Goal: Check status: Check status

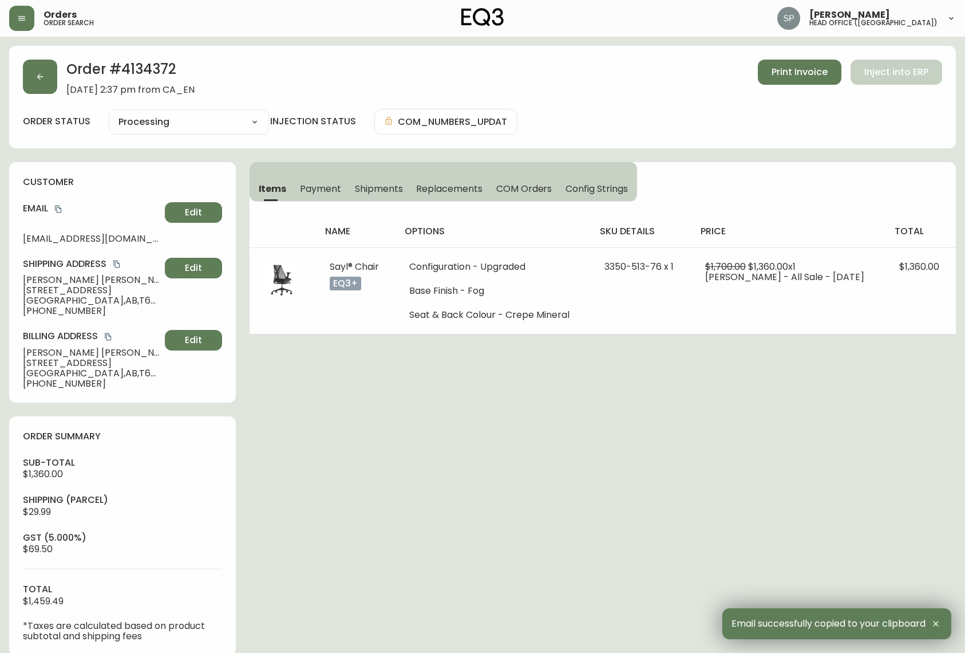
select select "PROCESSING"
click at [29, 29] on button "button" at bounding box center [21, 18] width 25 height 25
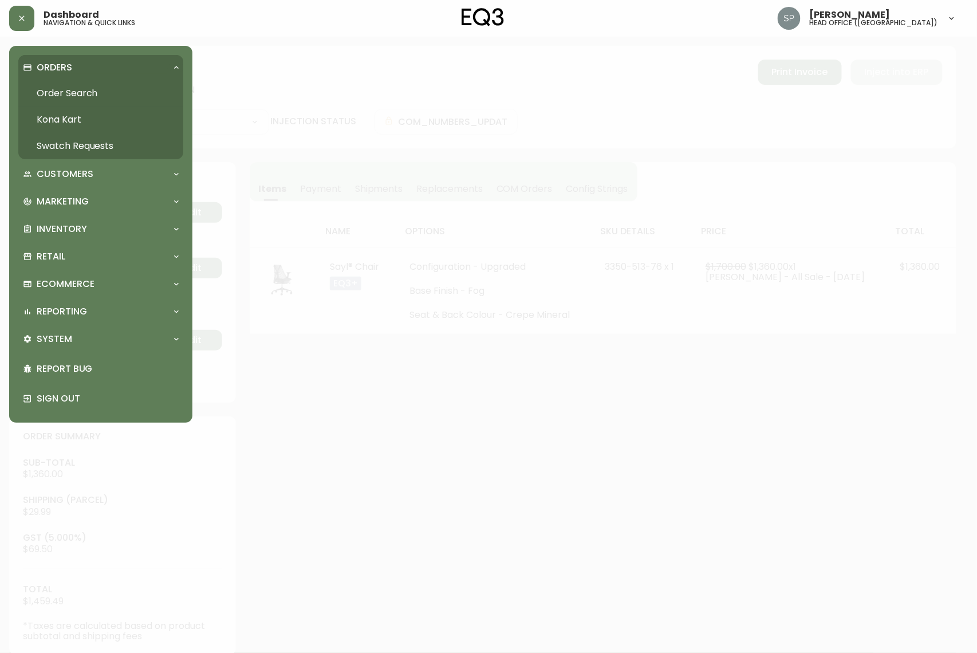
click at [58, 94] on link "Order Search" at bounding box center [100, 93] width 165 height 26
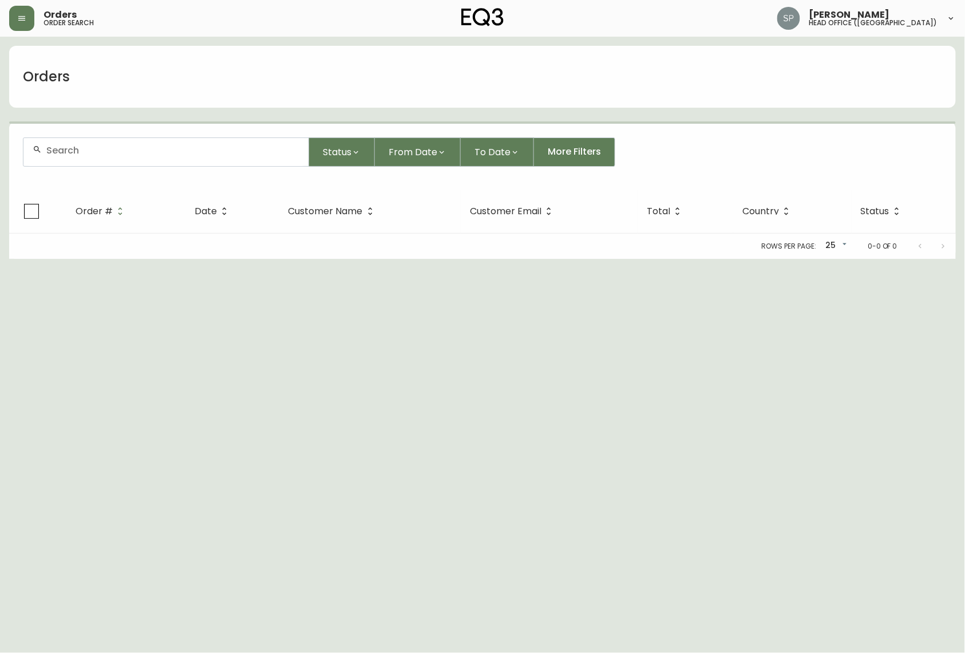
click at [113, 153] on input "text" at bounding box center [172, 150] width 253 height 11
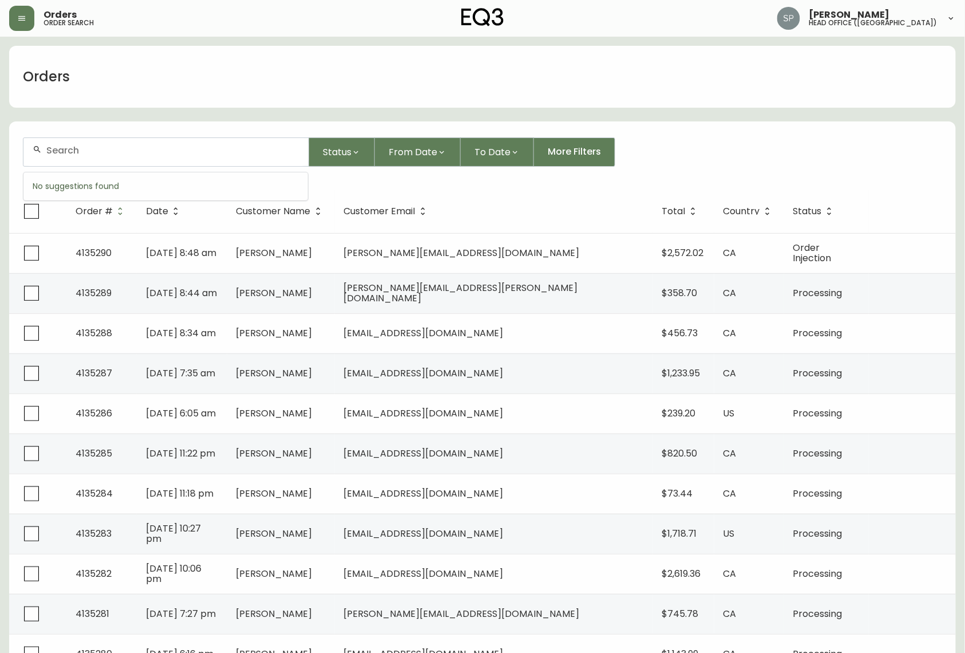
paste input "4135156"
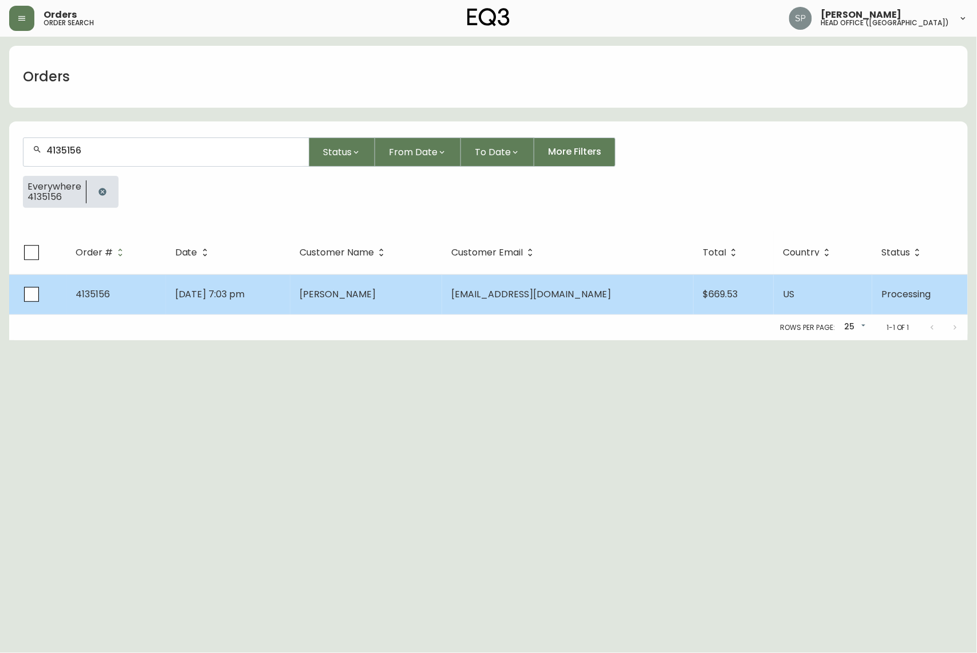
type input "4135156"
click at [218, 310] on td "[DATE] 7:03 pm" at bounding box center [228, 294] width 124 height 40
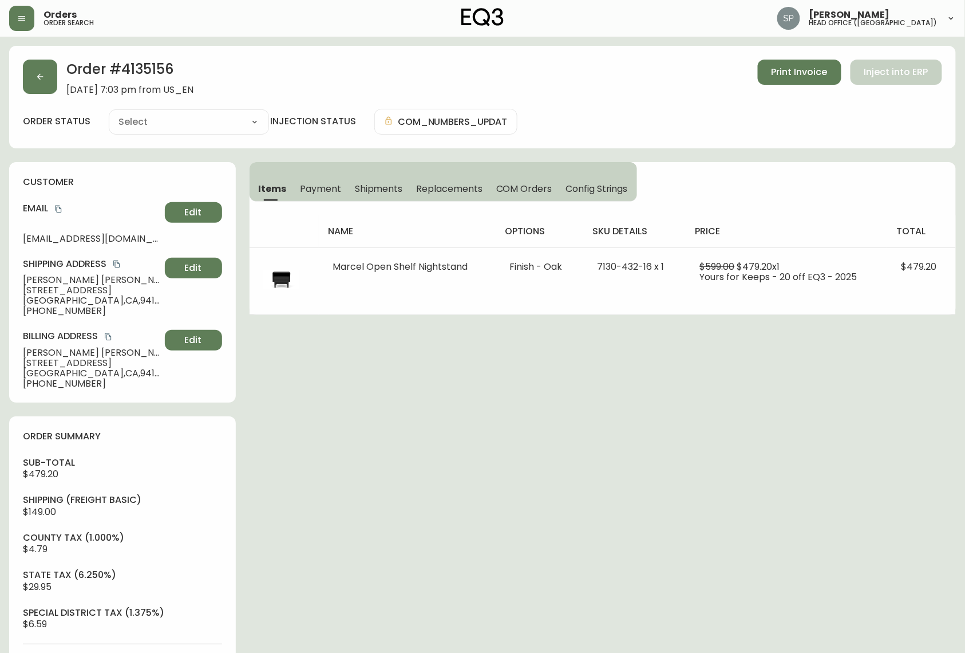
type input "Processing"
select select "PROCESSING"
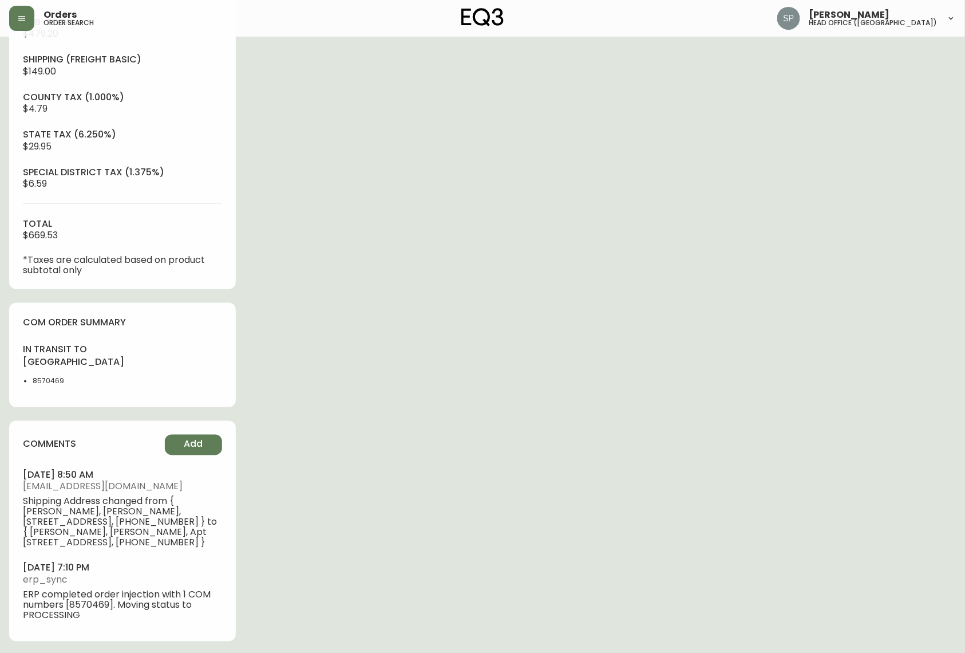
scroll to position [448, 0]
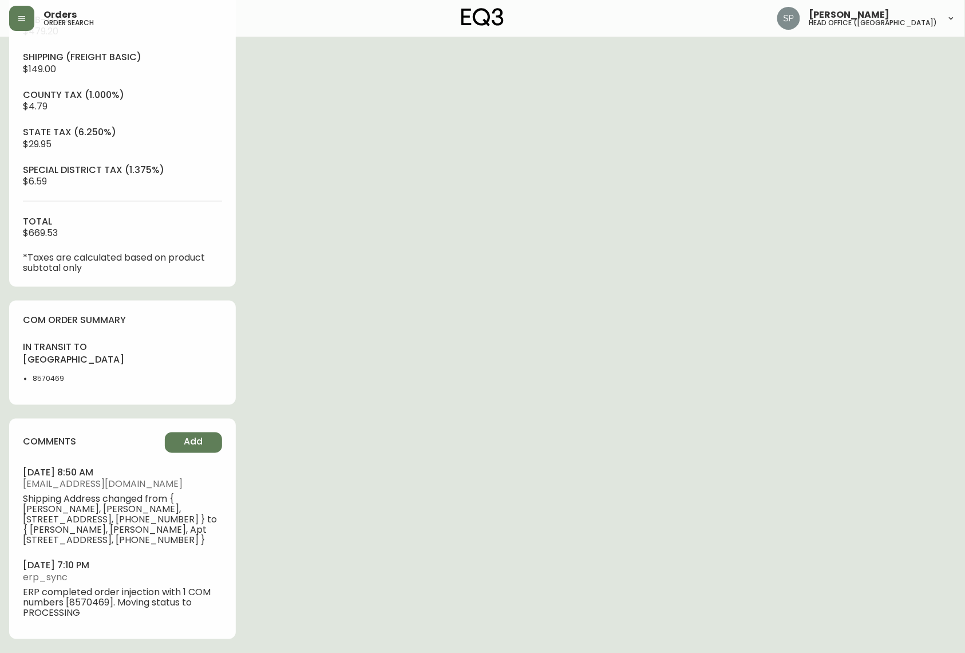
click at [44, 380] on li "8570469" at bounding box center [74, 379] width 83 height 10
copy li "8570469"
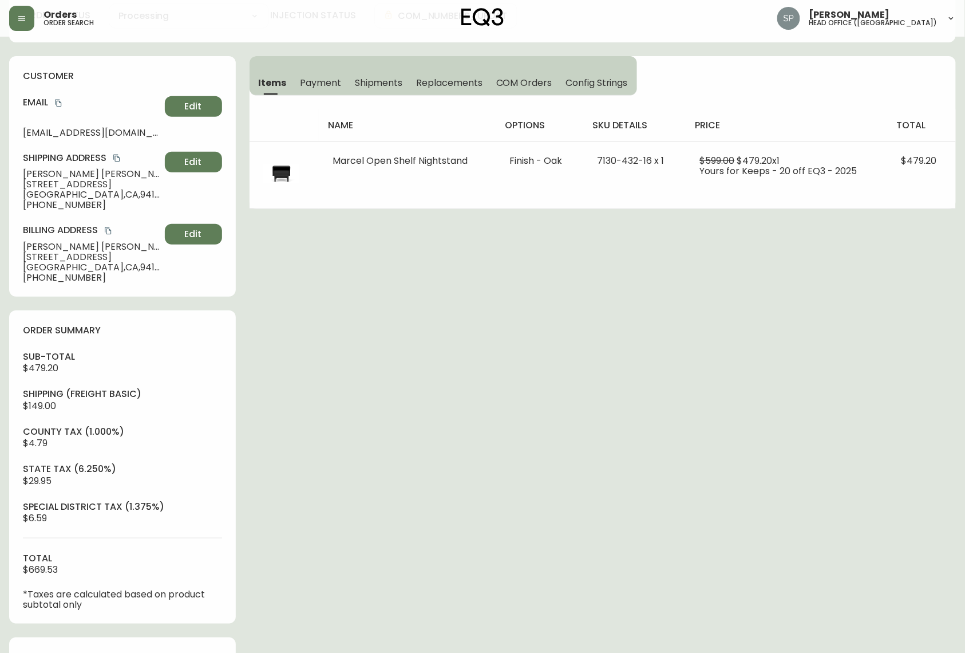
scroll to position [0, 0]
